Goal: Information Seeking & Learning: Learn about a topic

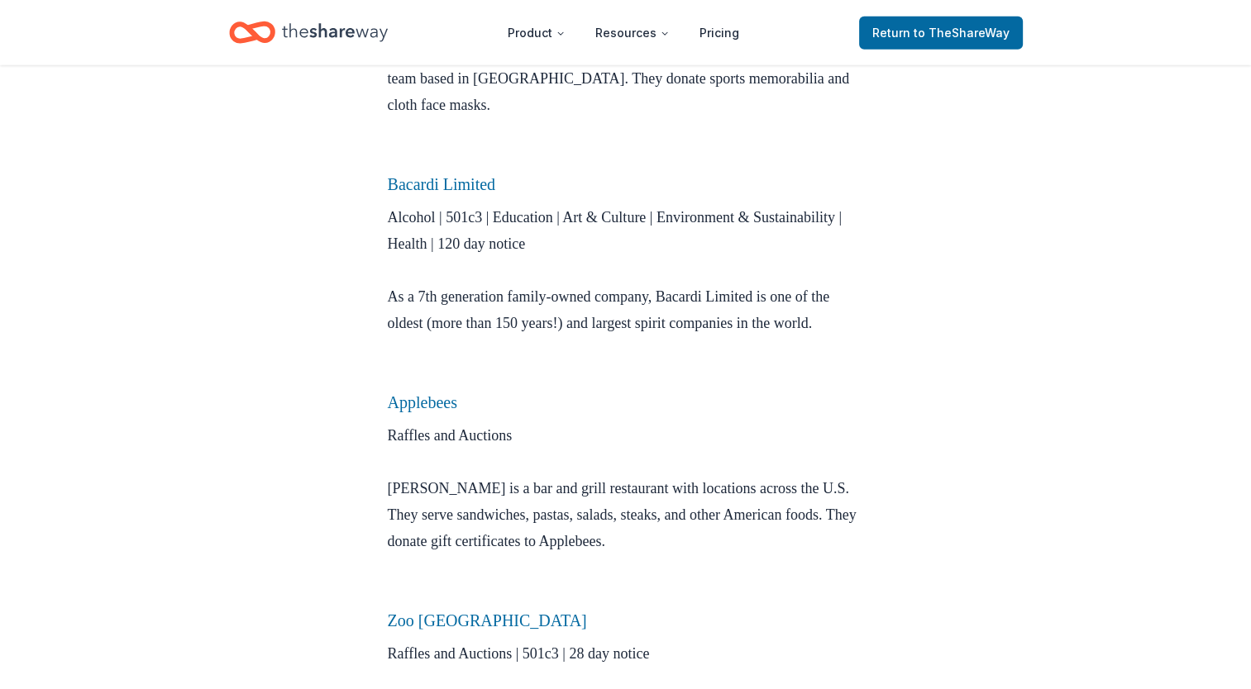
scroll to position [4731, 0]
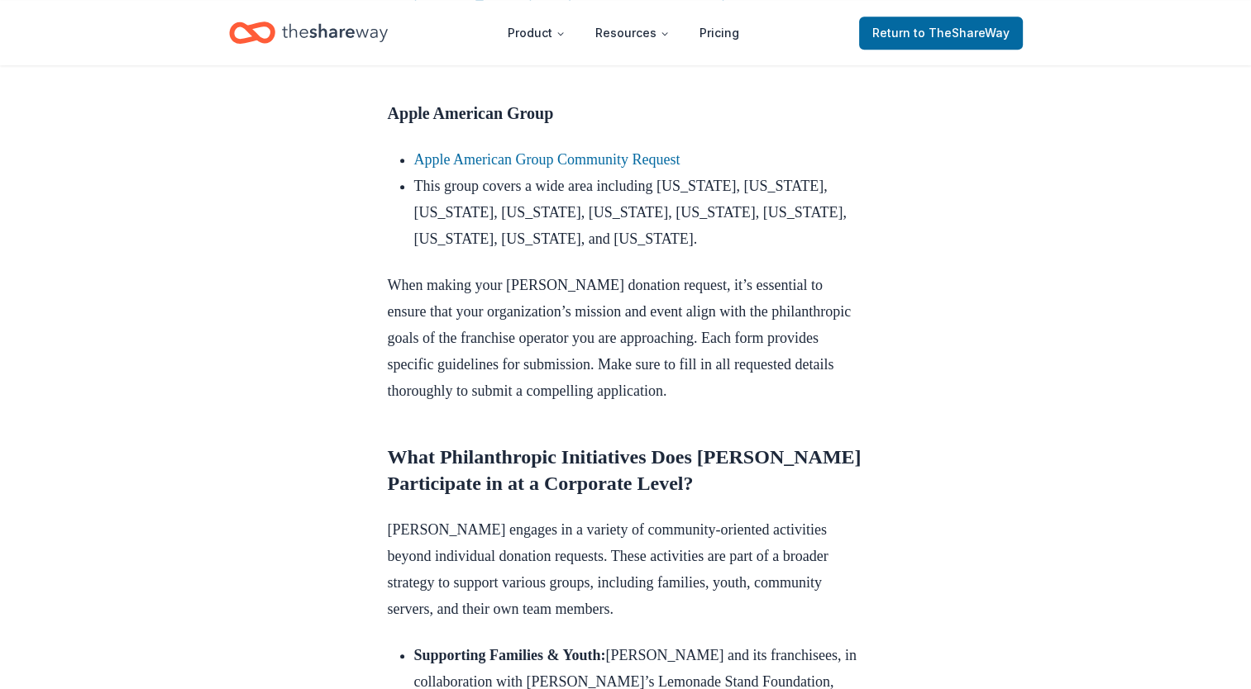
scroll to position [1323, 0]
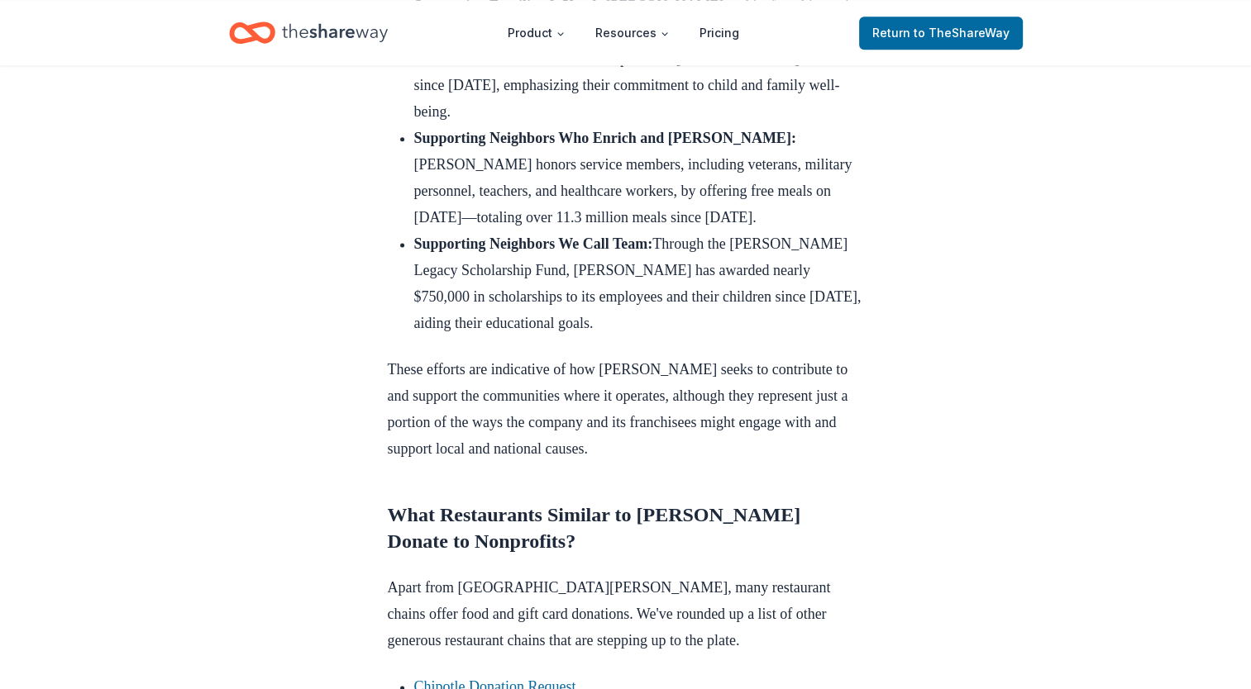
scroll to position [2067, 0]
